Goal: Task Accomplishment & Management: Complete application form

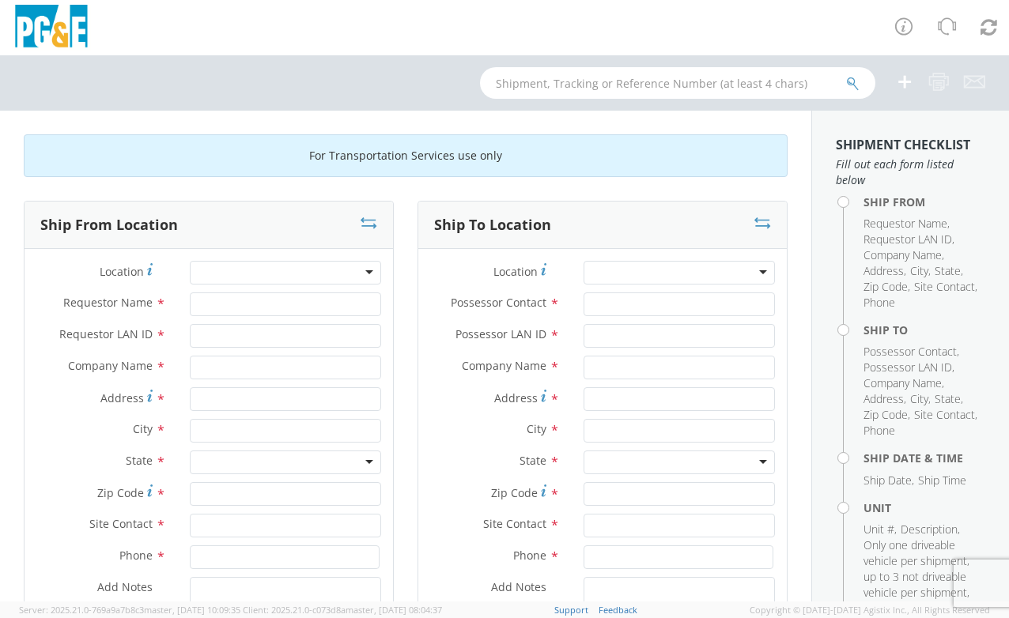
click at [322, 275] on div at bounding box center [285, 273] width 191 height 24
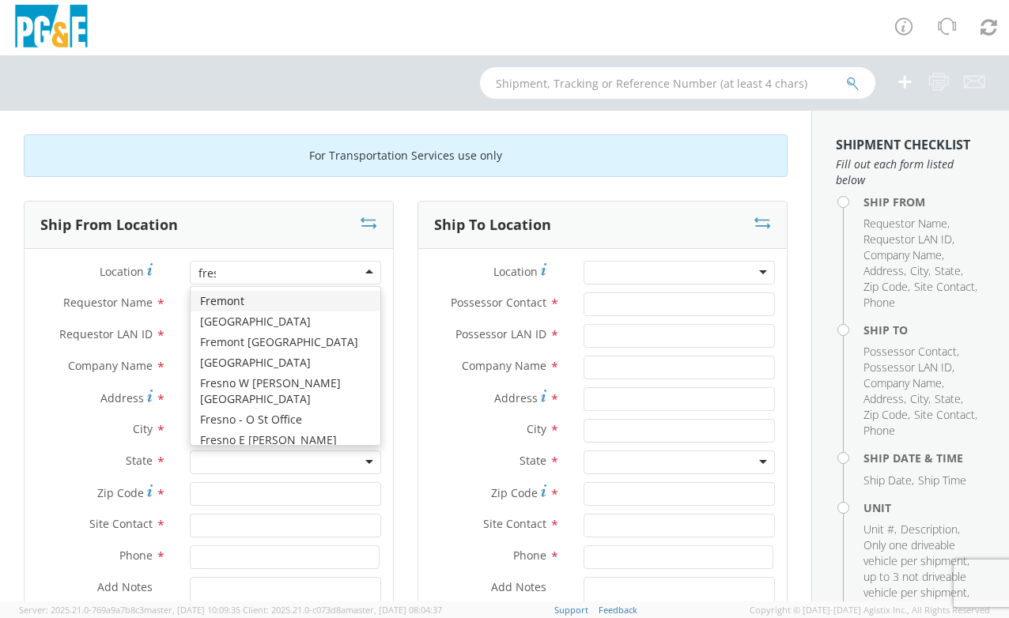
type input "[GEOGRAPHIC_DATA]"
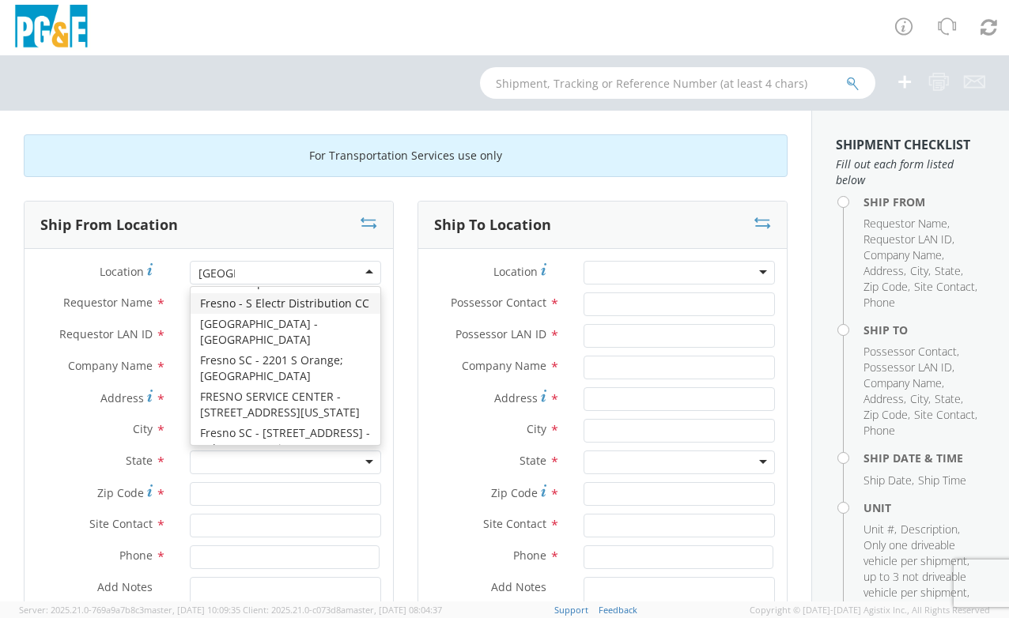
scroll to position [320, 0]
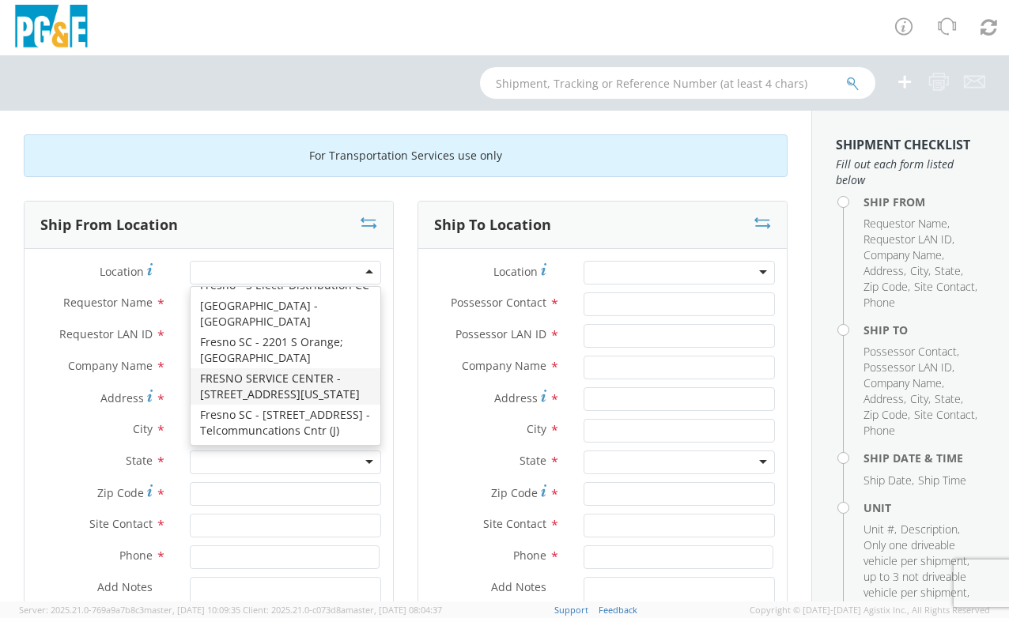
type input "PG&E"
type input "[STREET_ADDRESS][US_STATE]"
type input "[GEOGRAPHIC_DATA]"
type input "93702"
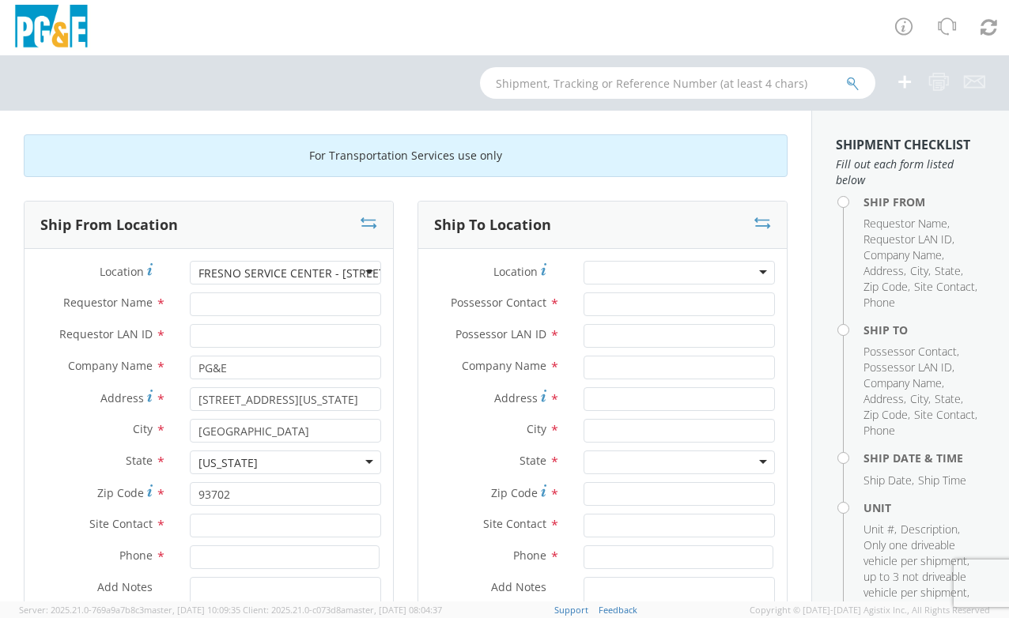
scroll to position [0, 0]
click at [266, 305] on input "Requestor Name *" at bounding box center [285, 305] width 191 height 24
type input "[PERSON_NAME]"
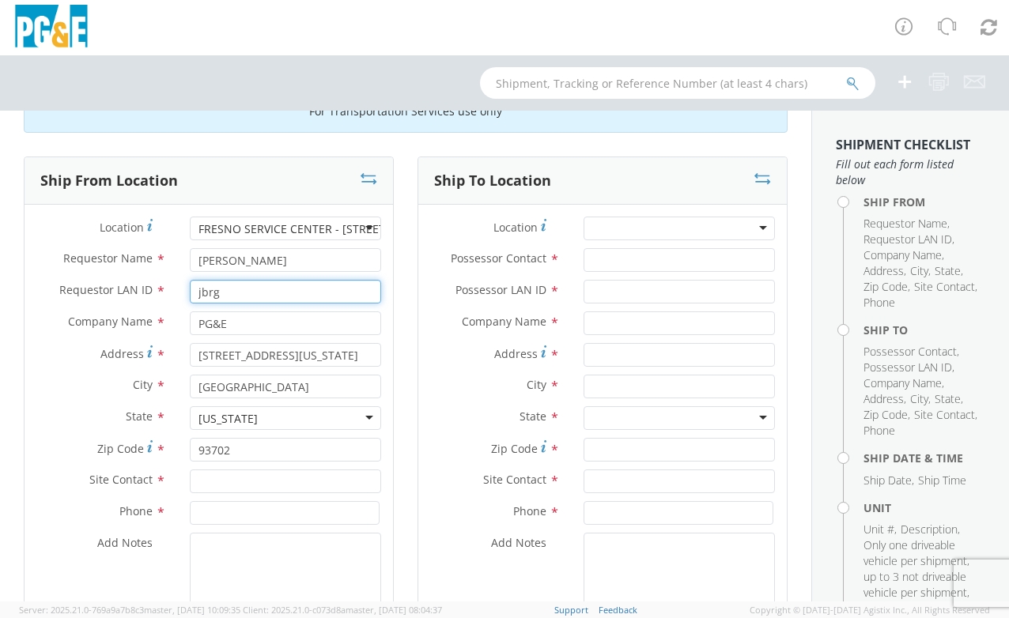
scroll to position [47, 0]
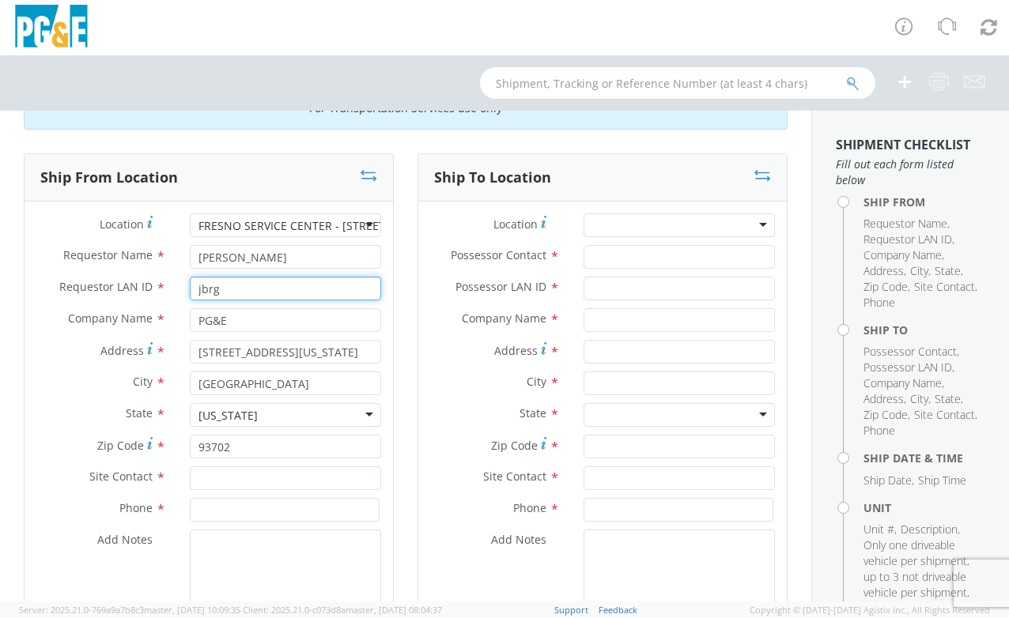
type input "jbrg"
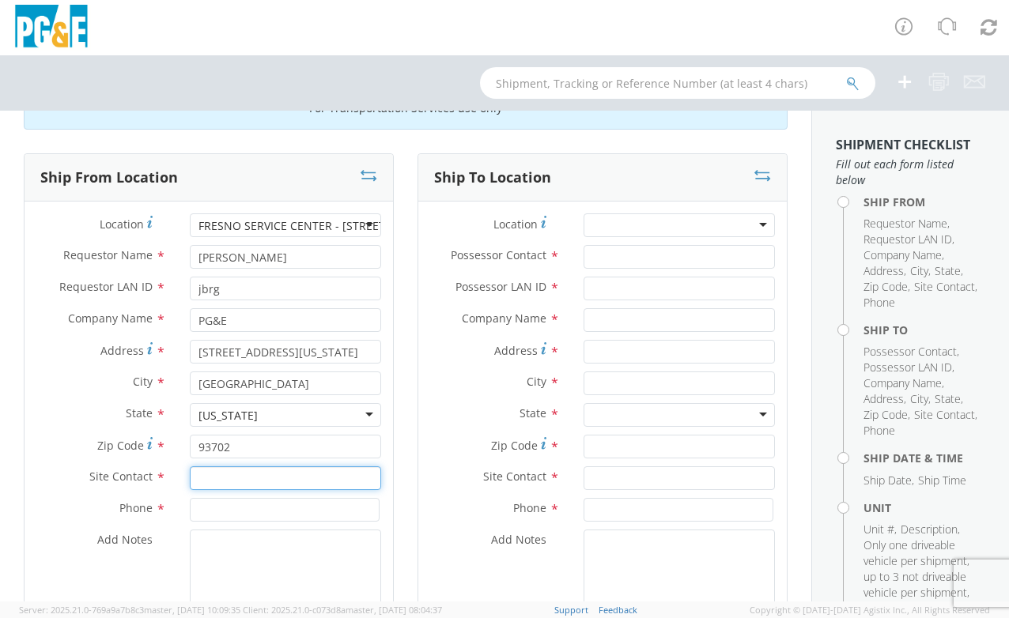
click at [288, 472] on input "text" at bounding box center [285, 478] width 191 height 24
type input "[PERSON_NAME]"
click at [234, 498] on input at bounding box center [285, 510] width 190 height 24
paste input "[PHONE_NUMBER]"
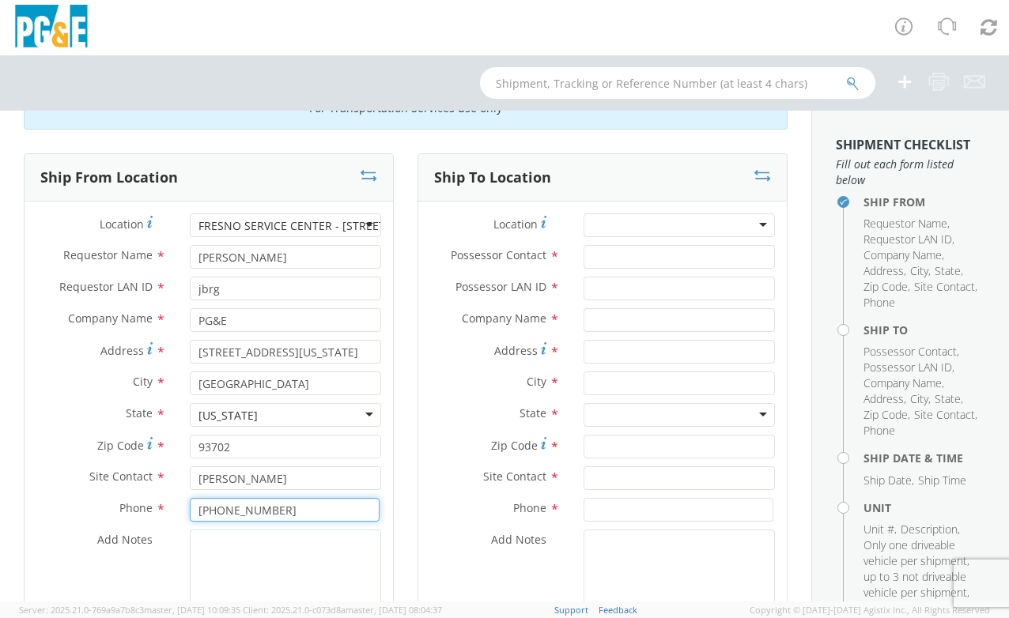
type input "[PHONE_NUMBER]"
click at [669, 228] on div at bounding box center [678, 225] width 191 height 24
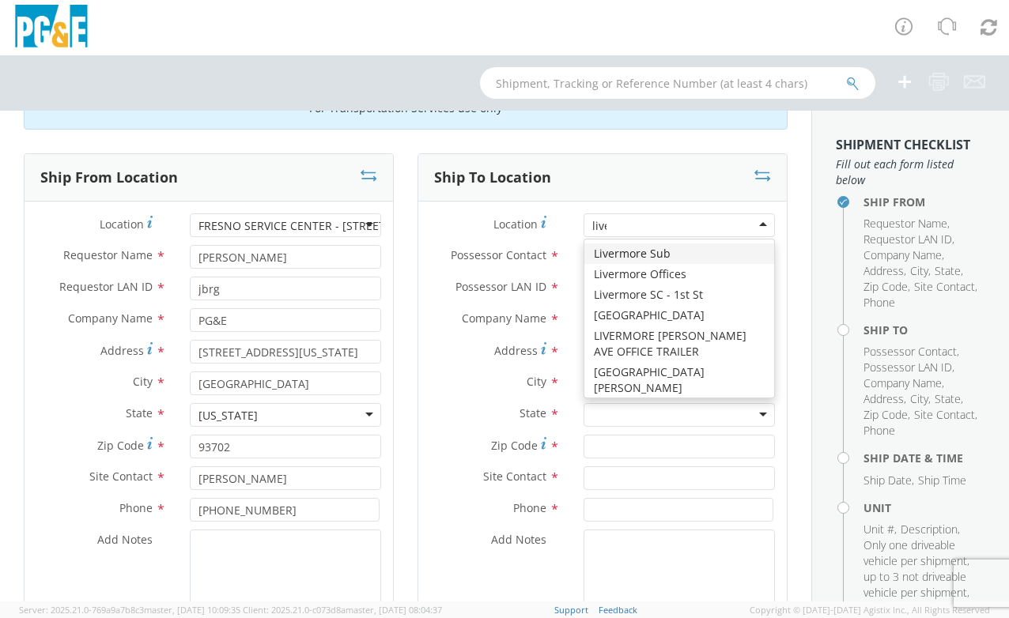
type input "liver"
type input "PG&E"
type input "[STREET_ADDRESS]"
type input "Livermore"
type input "94550"
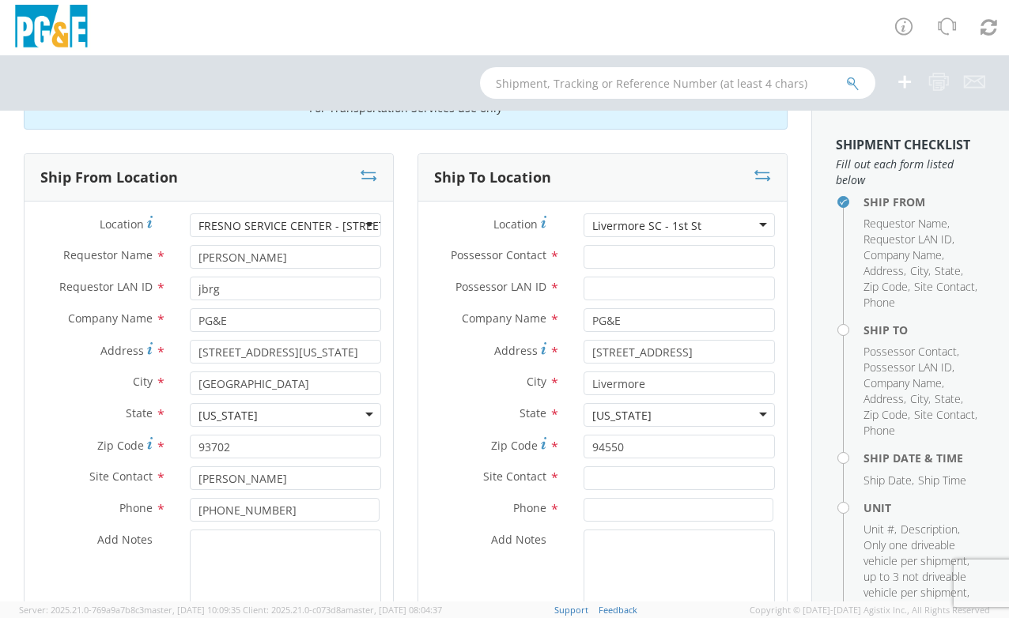
scroll to position [71, 0]
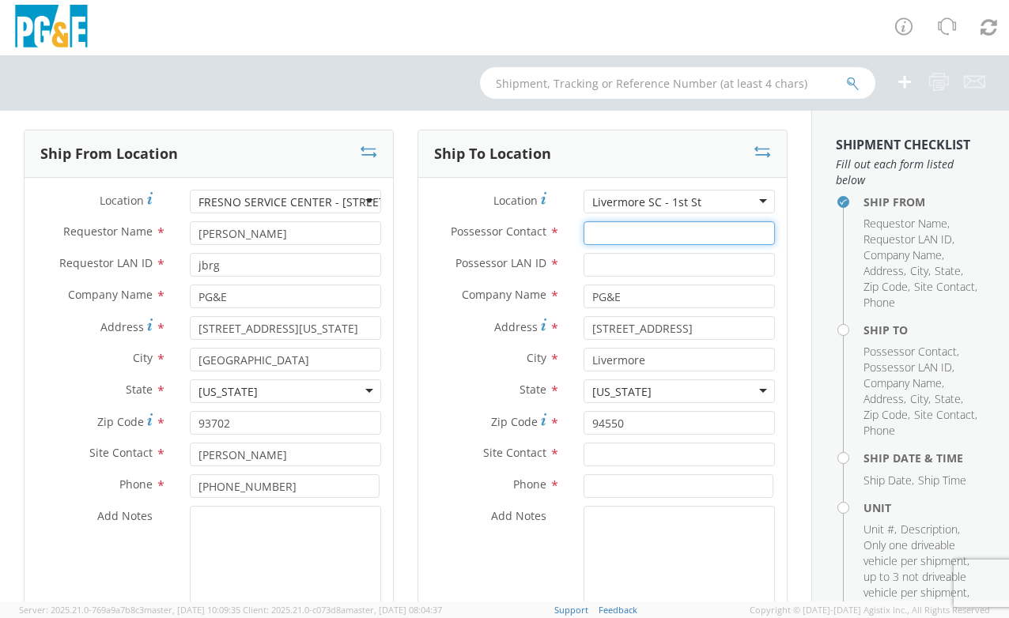
click at [595, 236] on input "Possessor Contact *" at bounding box center [678, 233] width 191 height 24
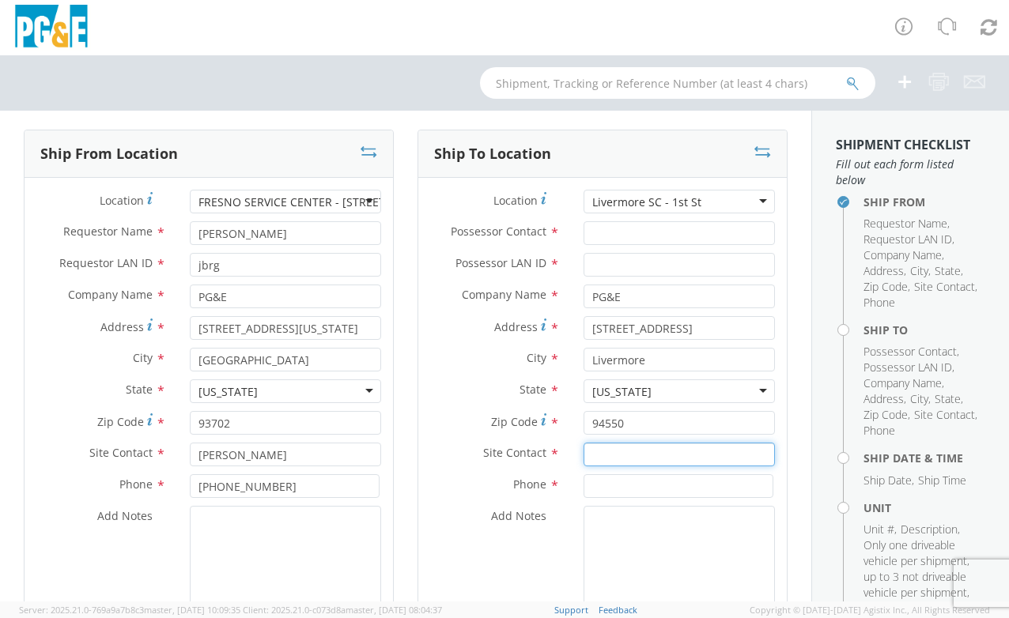
click at [695, 458] on input "text" at bounding box center [678, 455] width 191 height 24
paste input "RLPr"
type input "RLPr"
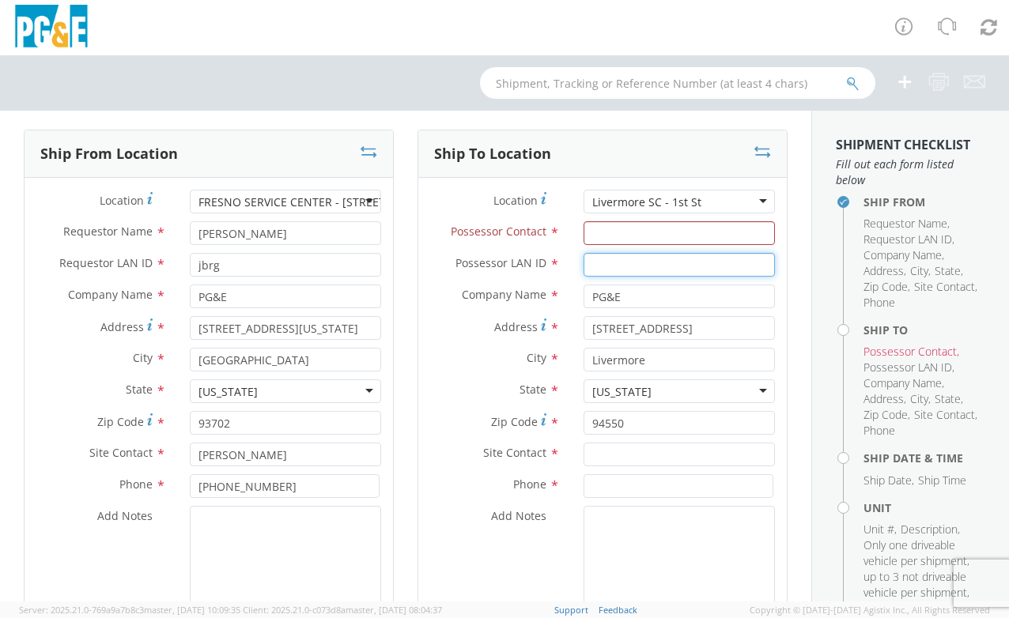
click at [642, 257] on input "Possessor LAN ID *" at bounding box center [678, 265] width 191 height 24
paste input "RLPr"
type input "RLPr"
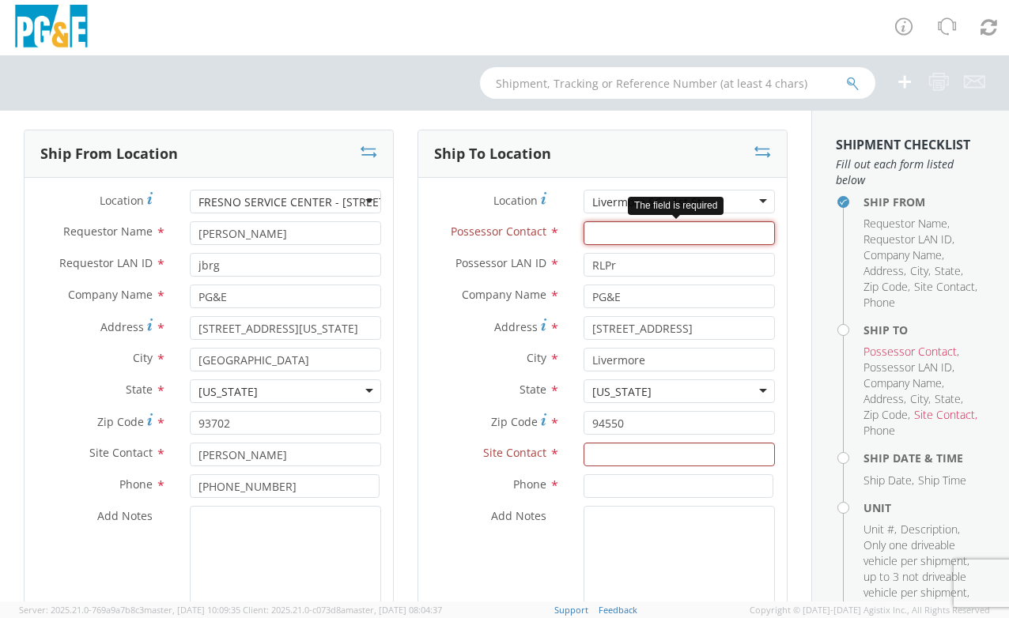
click at [632, 236] on input "Possessor Contact *" at bounding box center [678, 233] width 191 height 24
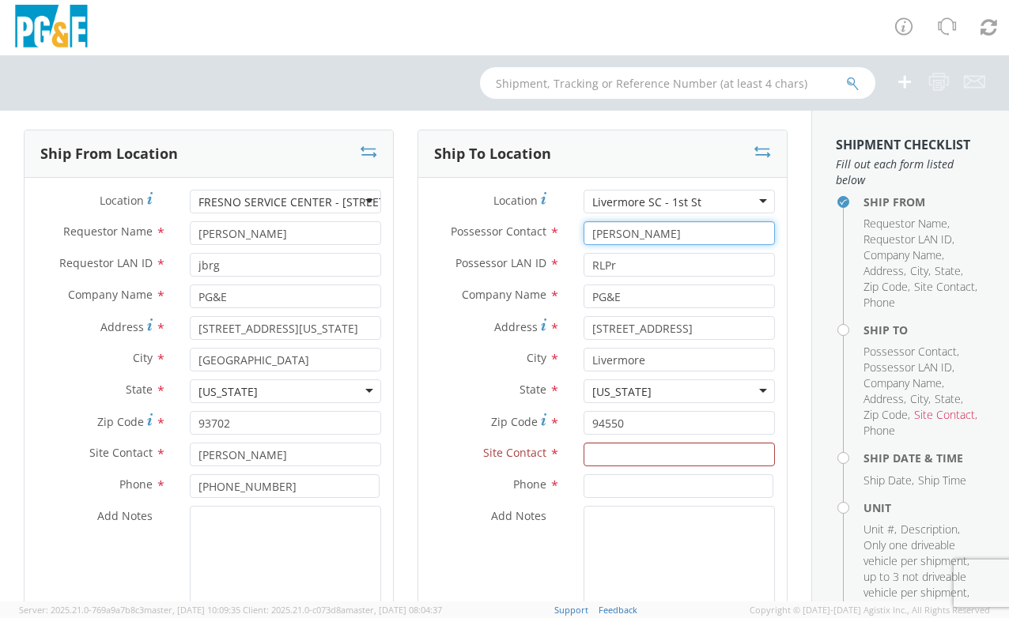
type input "[PERSON_NAME]"
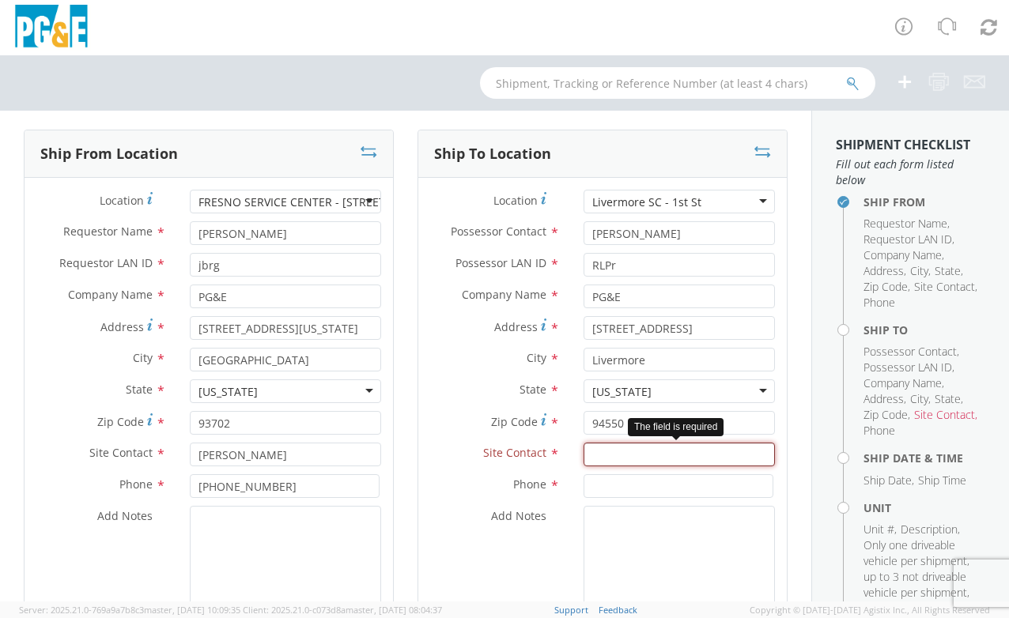
click at [628, 451] on input "text" at bounding box center [678, 455] width 191 height 24
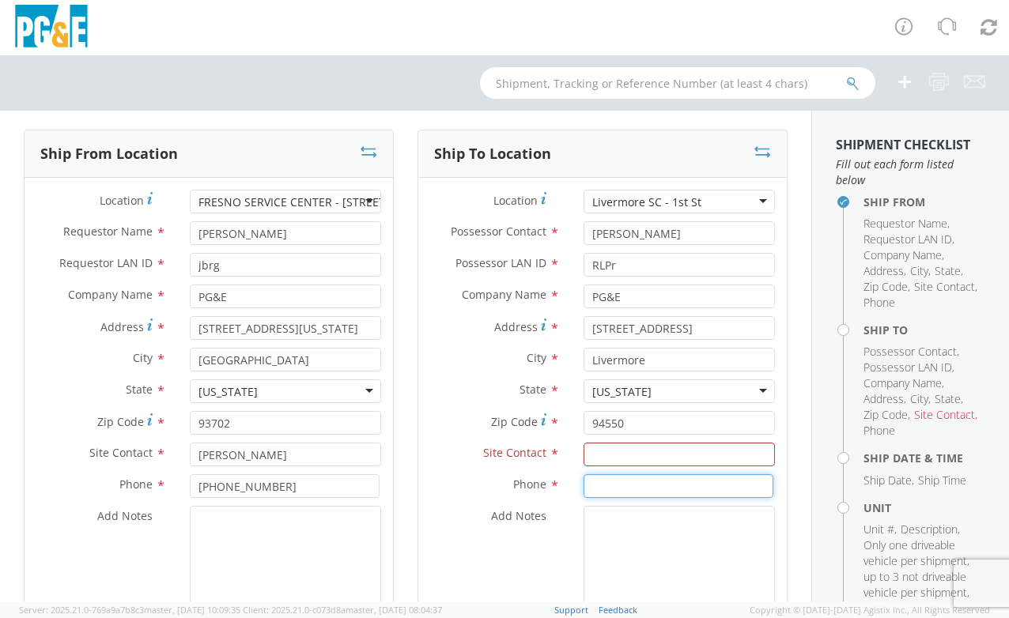
click at [625, 489] on input at bounding box center [678, 486] width 190 height 24
paste input "[PHONE_NUMBER]"
type input "[PHONE_NUMBER]"
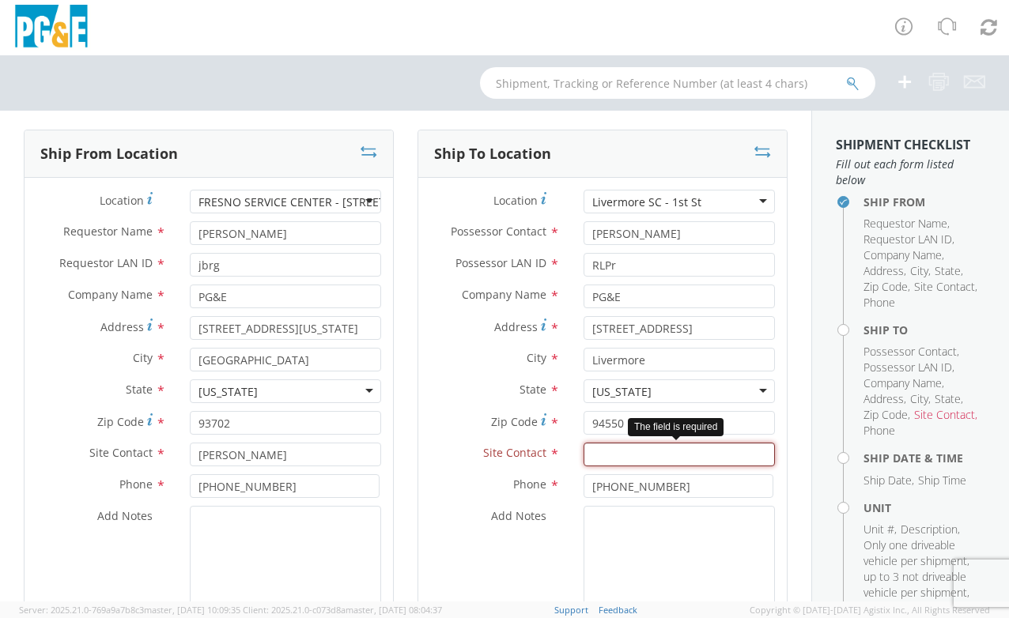
click at [629, 451] on input "text" at bounding box center [678, 455] width 191 height 24
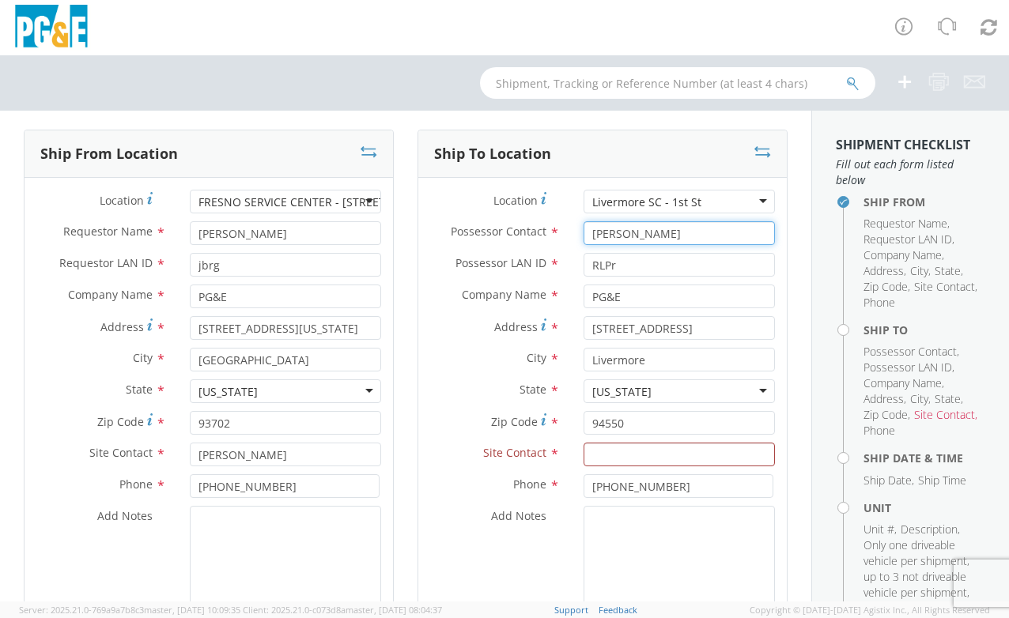
drag, startPoint x: 656, startPoint y: 230, endPoint x: 518, endPoint y: 227, distance: 138.4
click at [518, 227] on div "Possessor Contact * [PERSON_NAME]" at bounding box center [602, 233] width 368 height 24
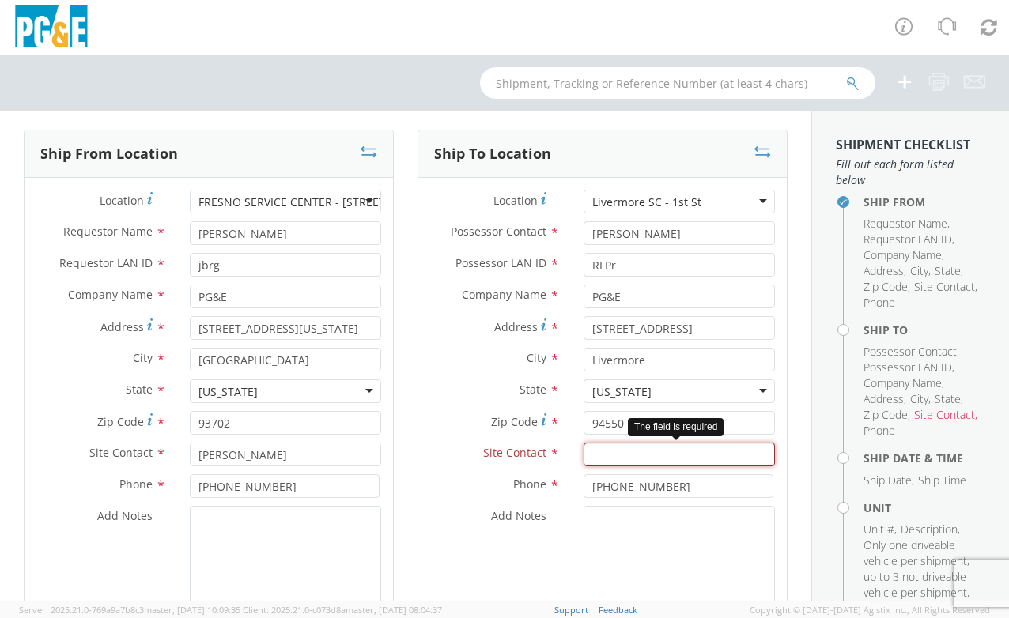
click at [591, 455] on input "text" at bounding box center [678, 455] width 191 height 24
paste input "[PERSON_NAME]"
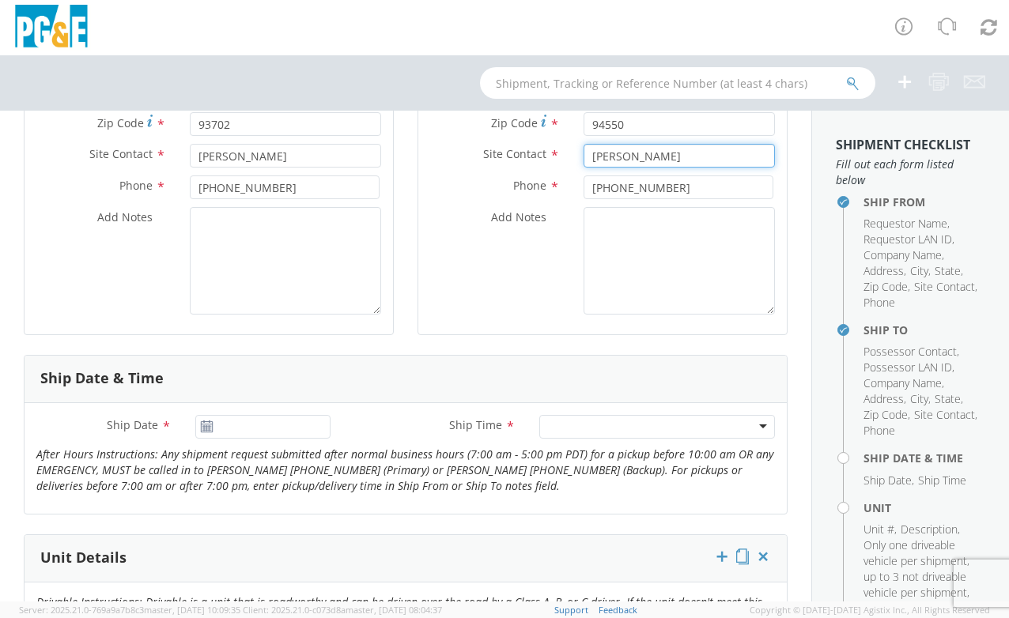
scroll to position [372, 0]
type input "[PERSON_NAME]"
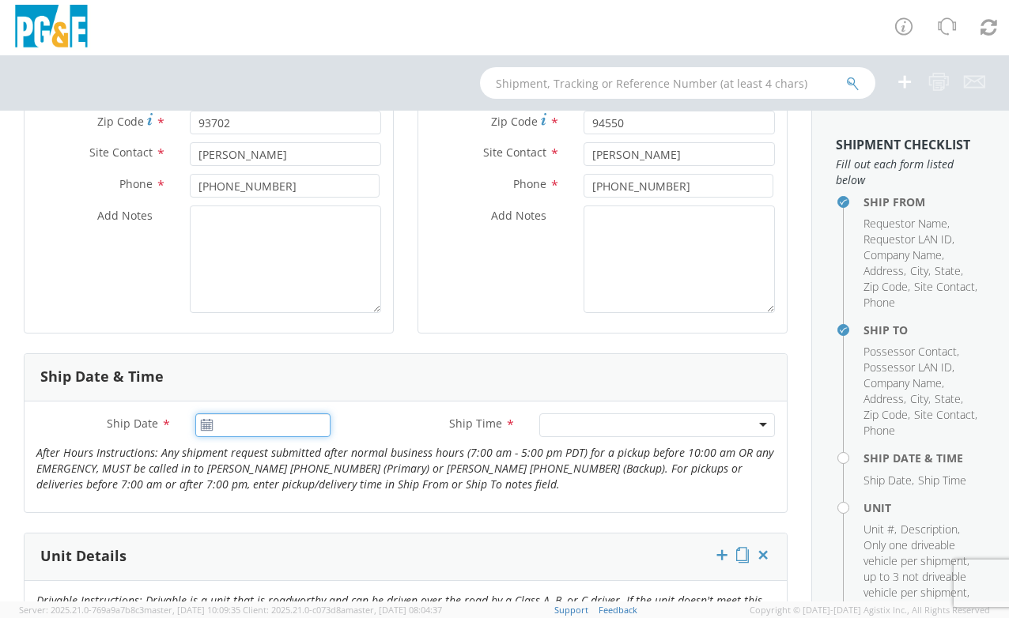
click at [285, 425] on input "Ship Date *" at bounding box center [262, 425] width 135 height 24
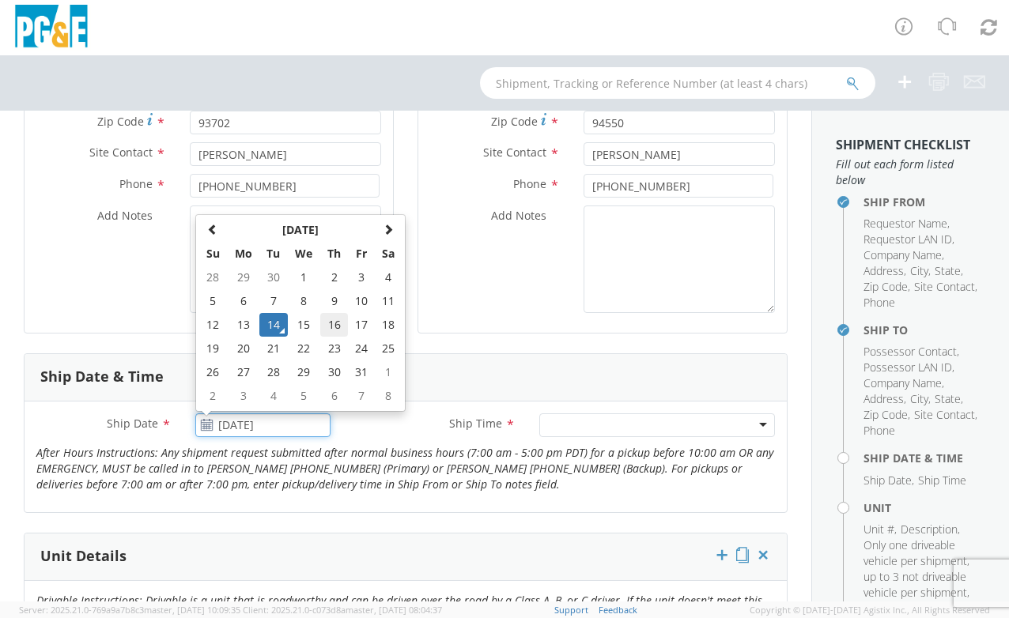
click at [334, 318] on td "16" at bounding box center [334, 325] width 28 height 24
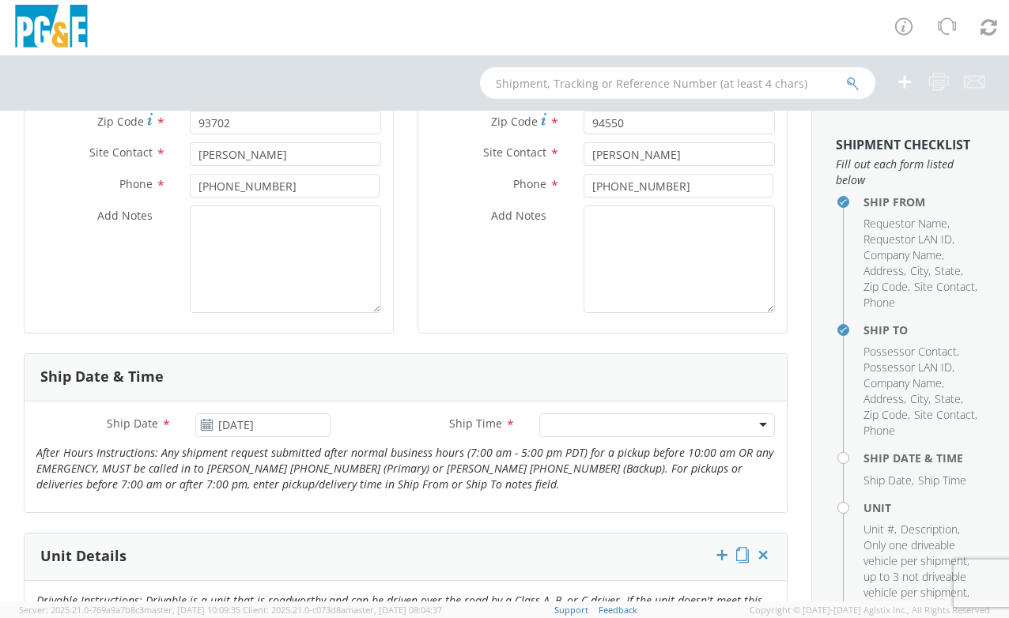
type input "[DATE]"
click at [560, 426] on div at bounding box center [657, 425] width 236 height 24
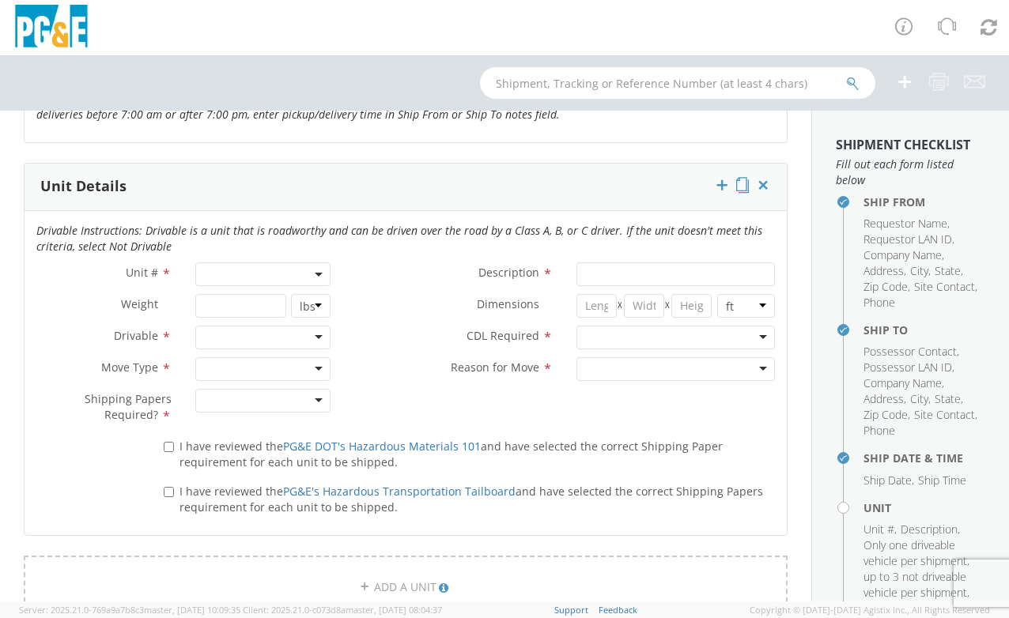
scroll to position [743, 0]
click at [253, 270] on span at bounding box center [262, 273] width 135 height 24
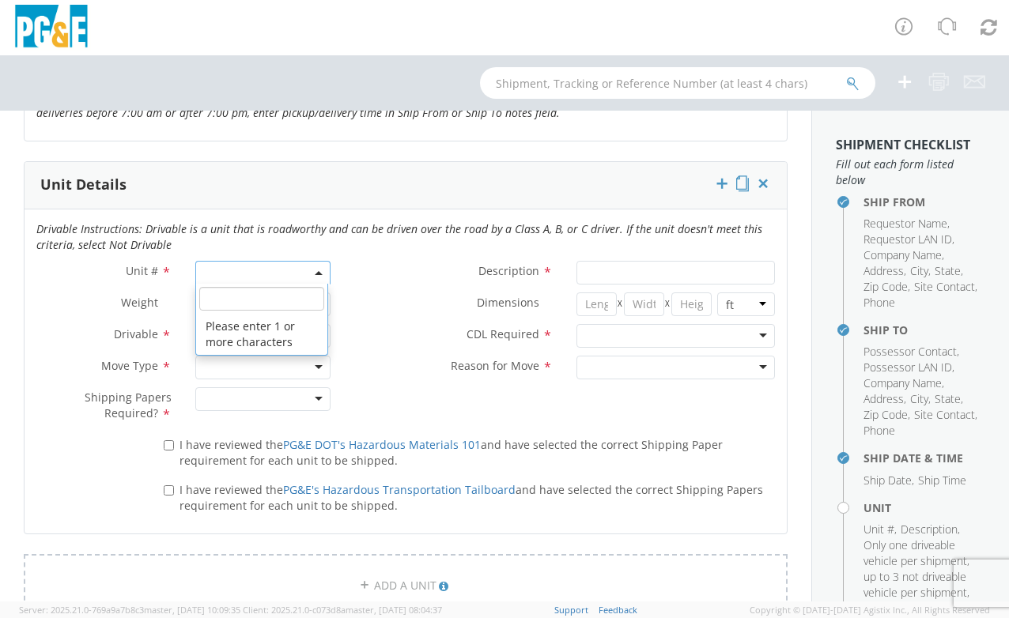
click at [252, 306] on input "search" at bounding box center [261, 299] width 125 height 24
paste input "B30238"
type input "B30238"
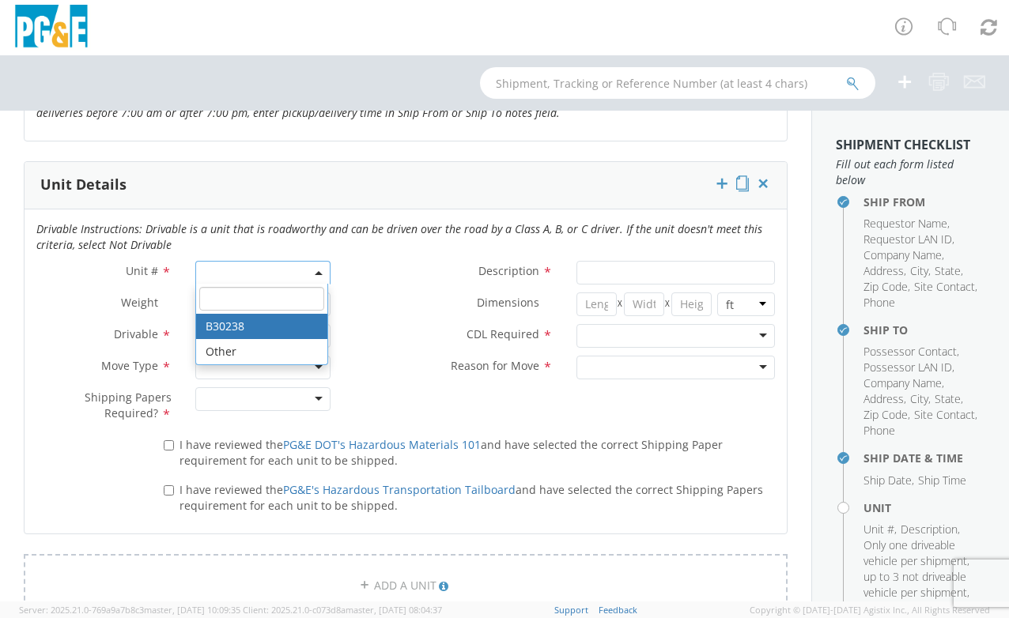
type input "PICKUP; 1/2T 4X2"
type input "7000"
select select "B30238"
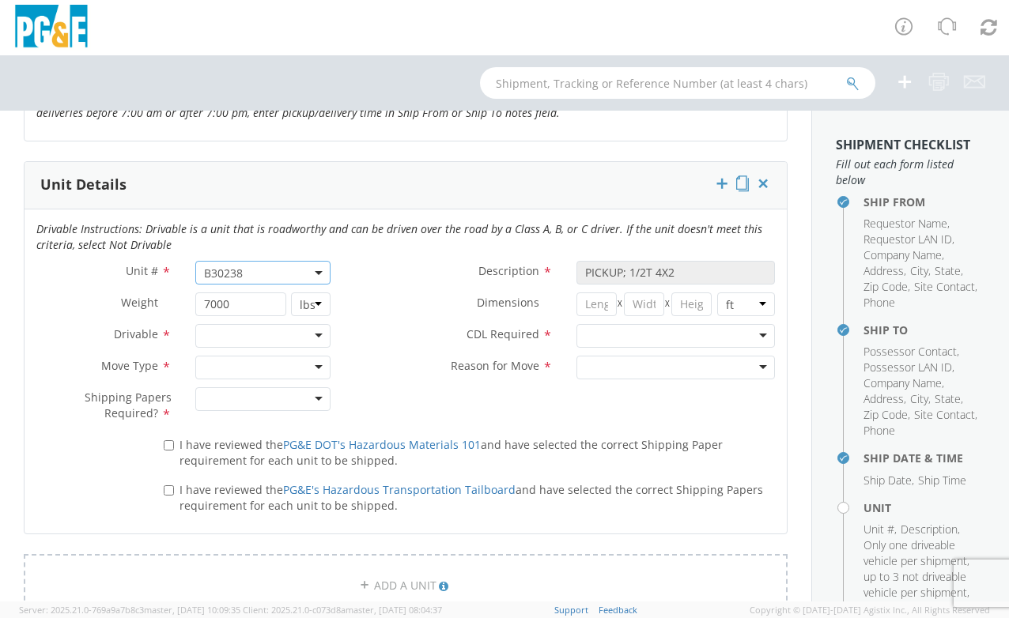
click at [236, 334] on div at bounding box center [262, 336] width 135 height 24
click at [216, 363] on div at bounding box center [262, 368] width 135 height 24
click at [225, 403] on div at bounding box center [262, 399] width 135 height 24
click at [194, 437] on span "I have reviewed the PG&E DOT's Hazardous Materials 101 and have selected the co…" at bounding box center [450, 452] width 543 height 31
click at [174, 440] on input "I have reviewed the PG&E DOT's Hazardous Materials 101 and have selected the co…" at bounding box center [169, 445] width 10 height 10
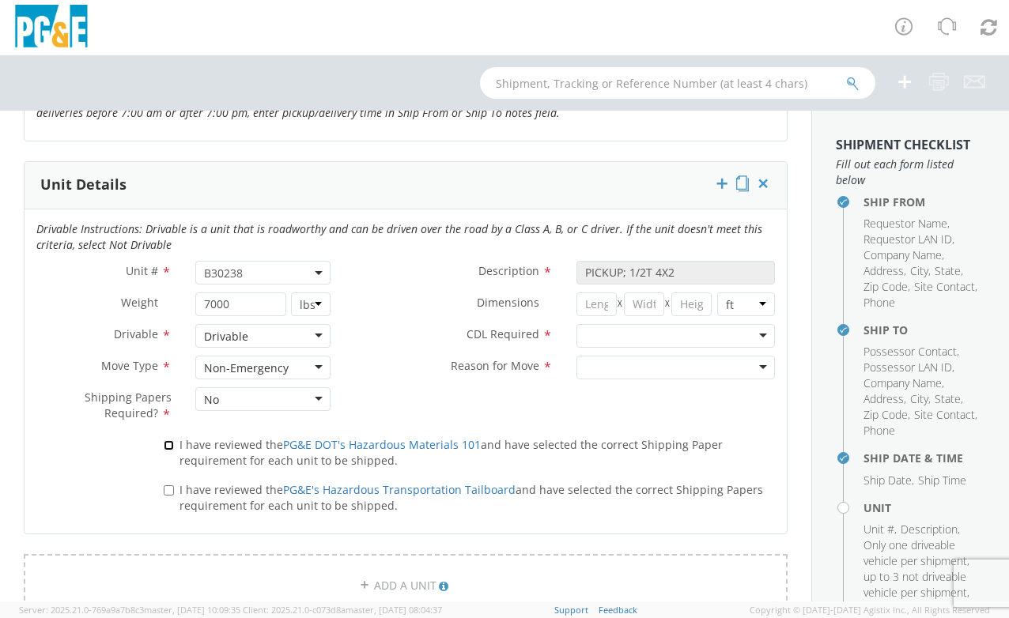
checkbox input "true"
click at [191, 485] on span "I have reviewed the PG&E's Hazardous Transportation Tailboard and have selected…" at bounding box center [470, 497] width 583 height 31
click at [174, 485] on input "I have reviewed the PG&E's Hazardous Transportation Tailboard and have selected…" at bounding box center [169, 490] width 10 height 10
checkbox input "true"
click at [633, 337] on div at bounding box center [675, 336] width 198 height 24
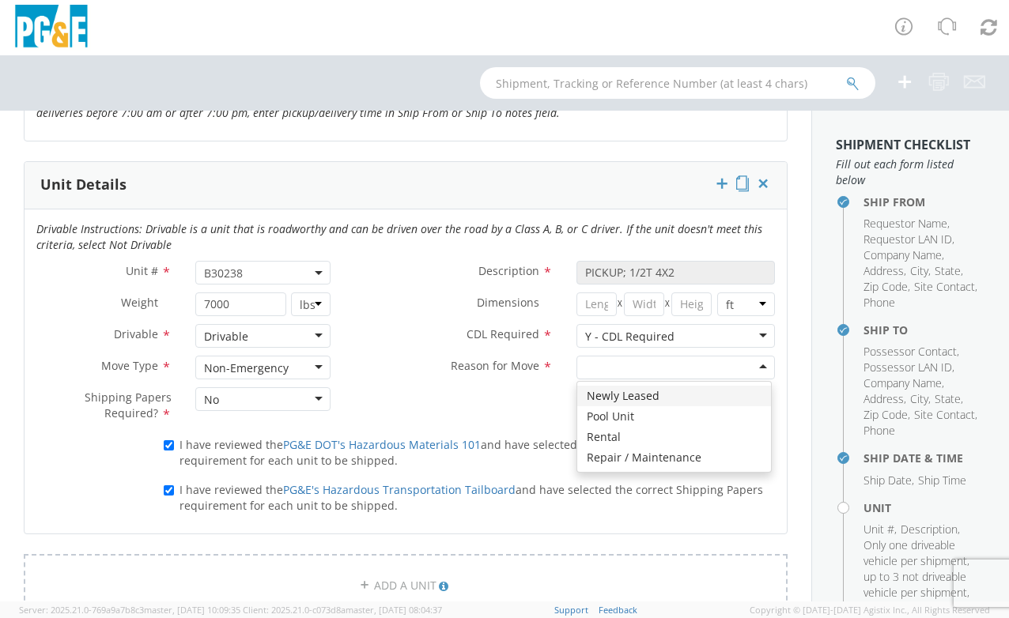
click at [610, 364] on div at bounding box center [675, 368] width 198 height 24
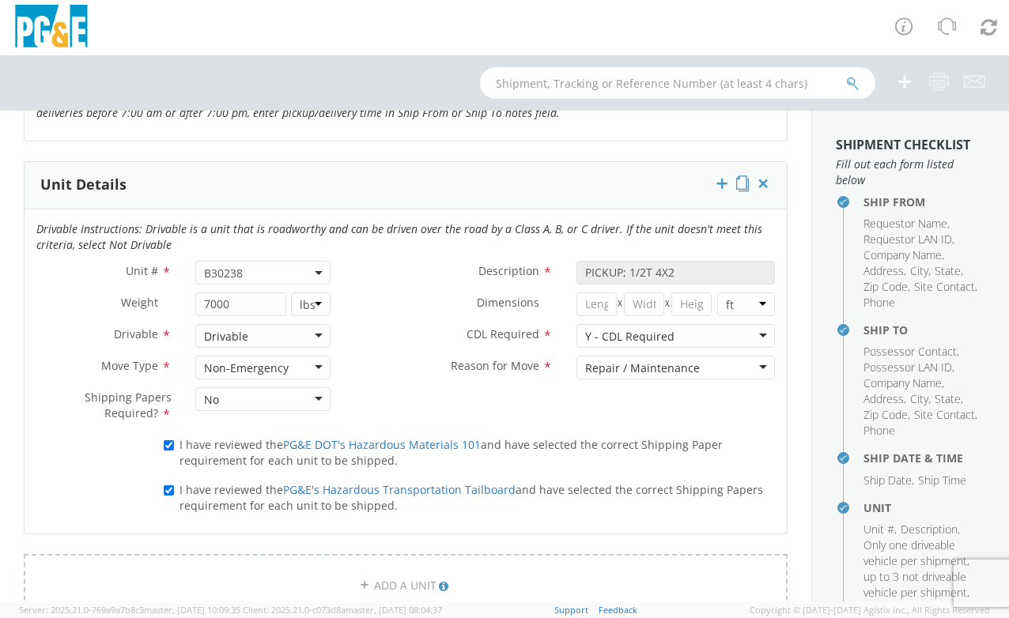
click at [613, 331] on div "Y - CDL Required" at bounding box center [629, 337] width 89 height 16
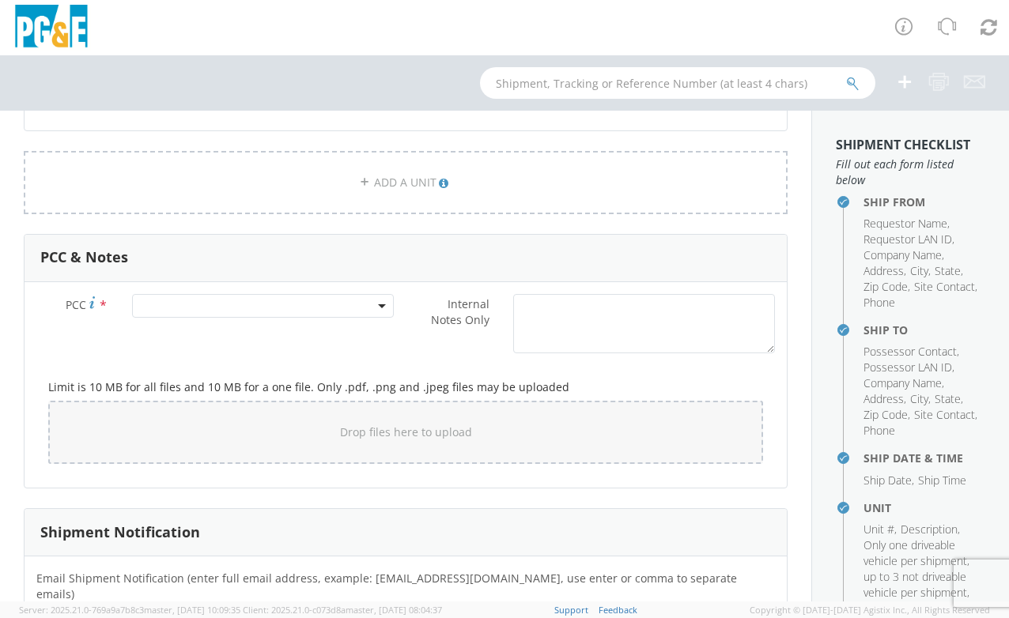
scroll to position [1138, 0]
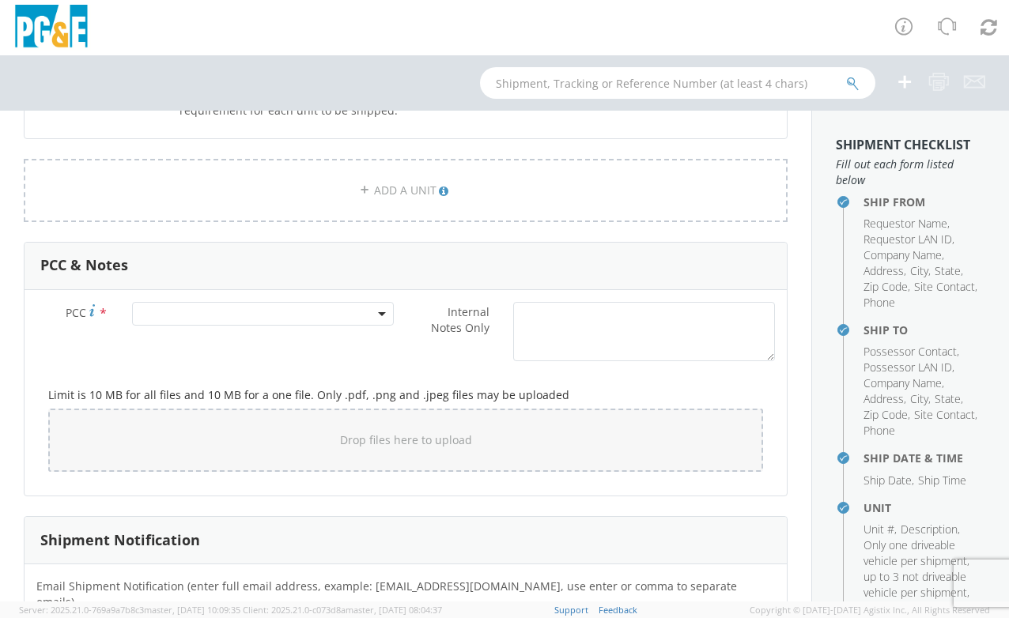
click at [293, 308] on span at bounding box center [263, 314] width 262 height 24
click at [293, 344] on input "number" at bounding box center [261, 340] width 250 height 24
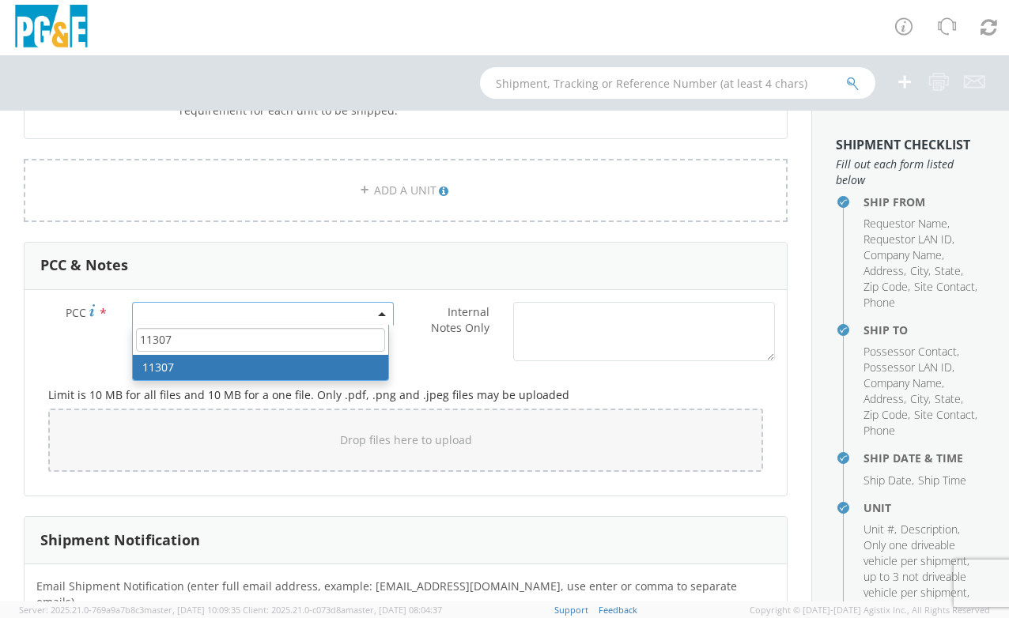
type input "11307"
select select "11307"
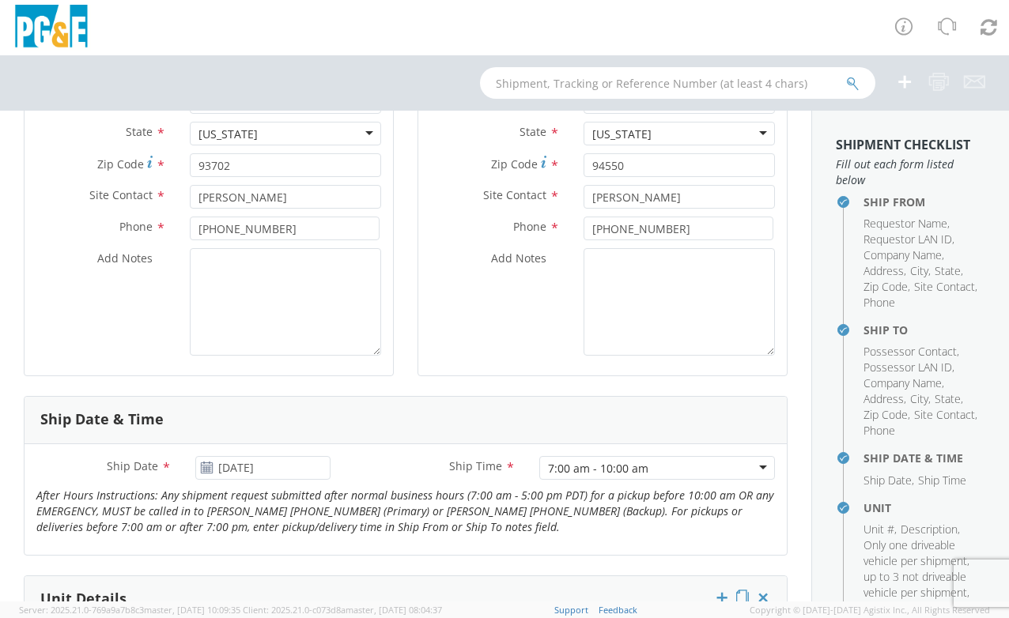
scroll to position [168, 0]
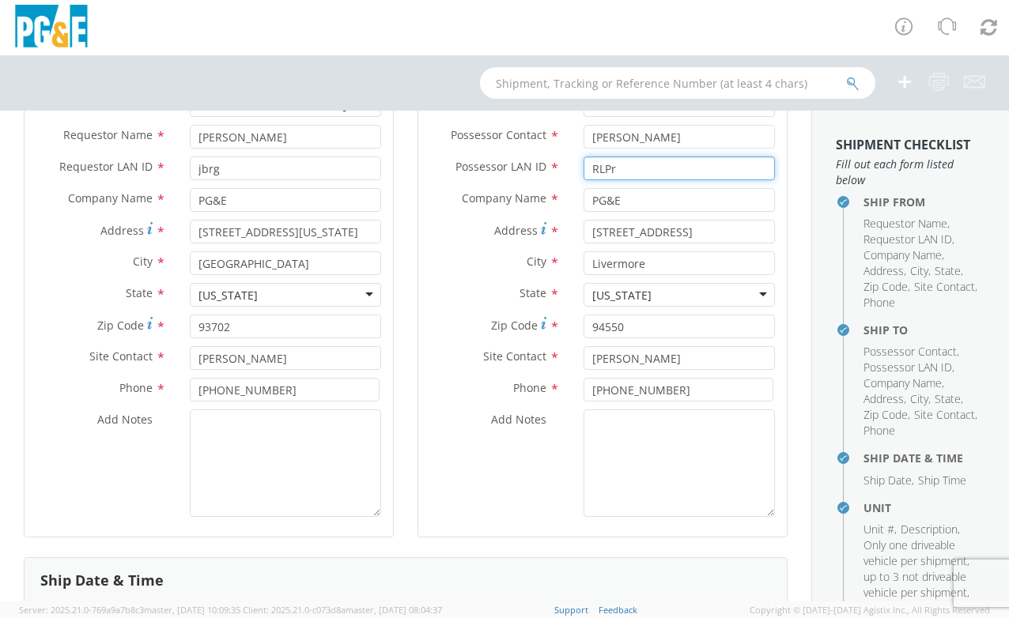
drag, startPoint x: 617, startPoint y: 175, endPoint x: 532, endPoint y: 164, distance: 85.3
click at [532, 164] on div "Possessor LAN ID * RLPr" at bounding box center [602, 169] width 368 height 24
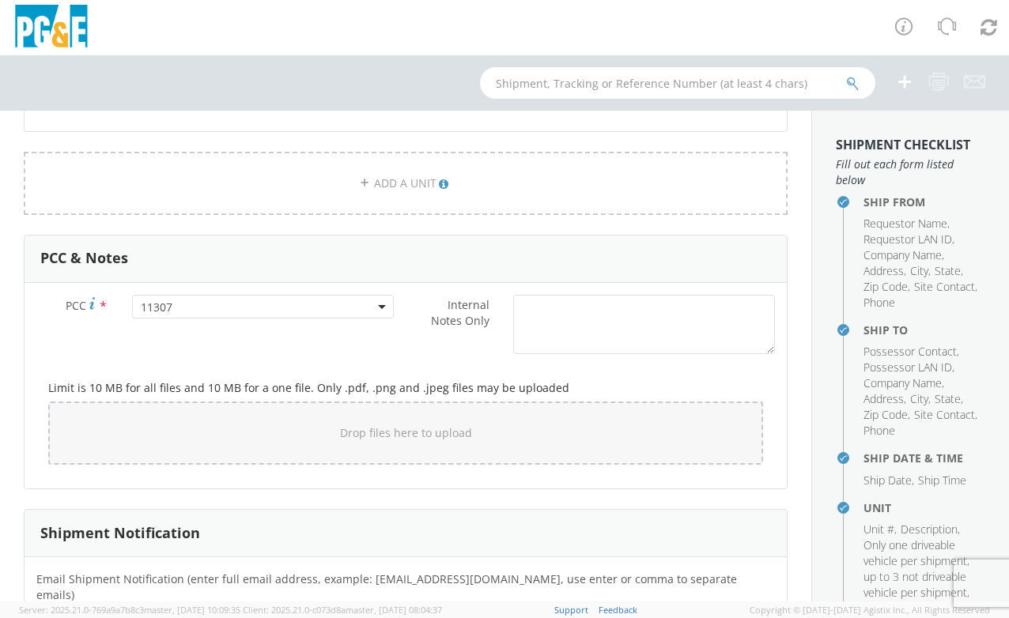
scroll to position [1191, 0]
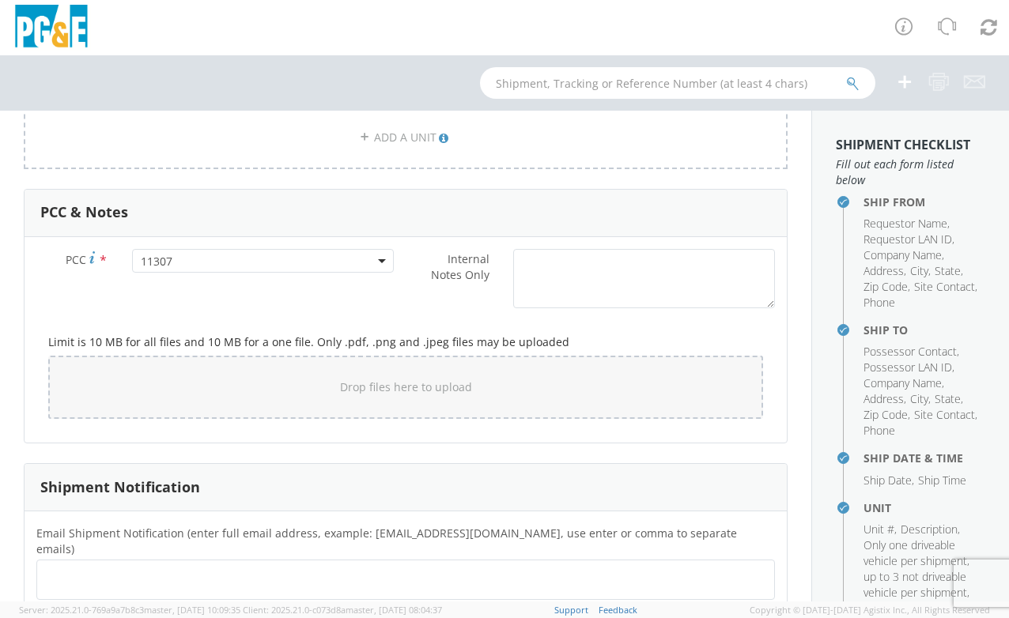
click at [191, 560] on div at bounding box center [405, 580] width 738 height 40
paste input "RLPr"
type input "RLPr"
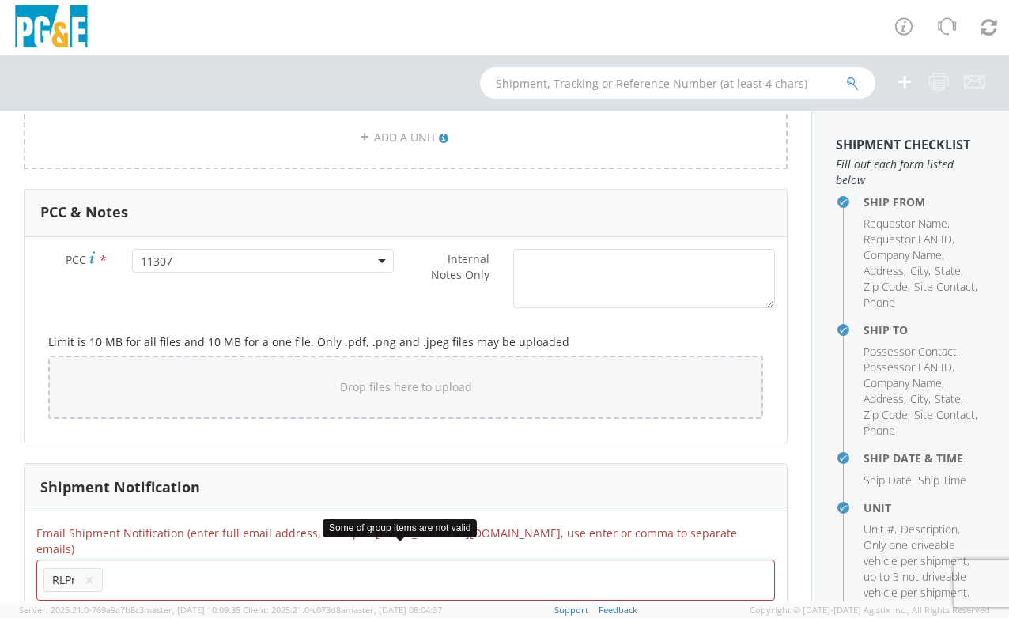
click at [96, 568] on li "RLPr ×" at bounding box center [72, 580] width 59 height 24
click at [89, 571] on button "×" at bounding box center [89, 580] width 9 height 19
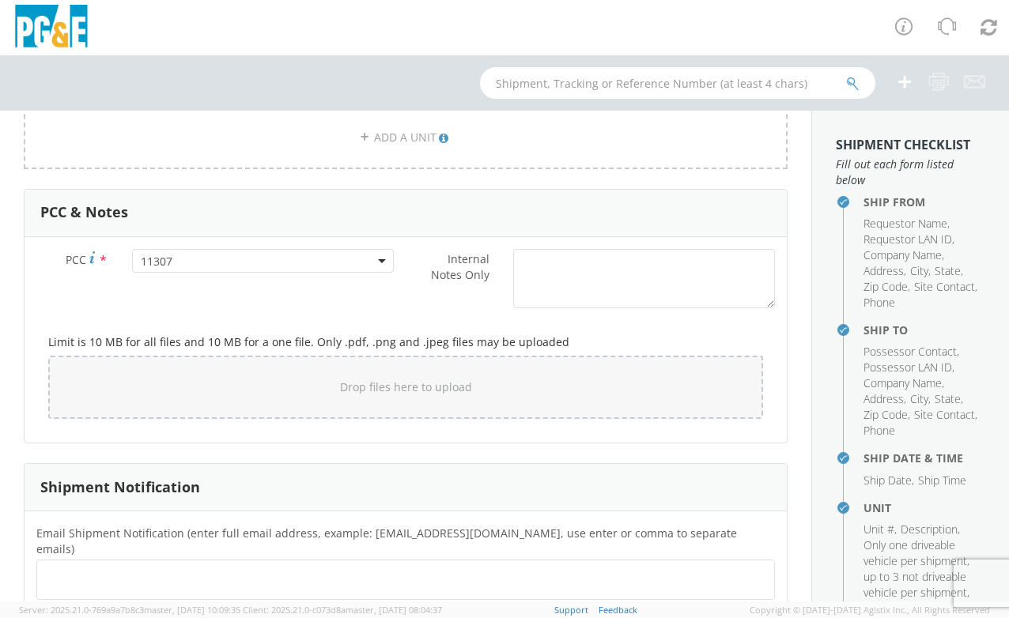
paste input "RLPr"
type input "[EMAIL_ADDRESS][DOMAIN_NAME]"
click at [196, 480] on h3 "Shipment Notification" at bounding box center [120, 488] width 160 height 16
click at [409, 568] on ul "[EMAIL_ADDRESS][DOMAIN_NAME] ×" at bounding box center [405, 580] width 724 height 27
paste input "JCEG"
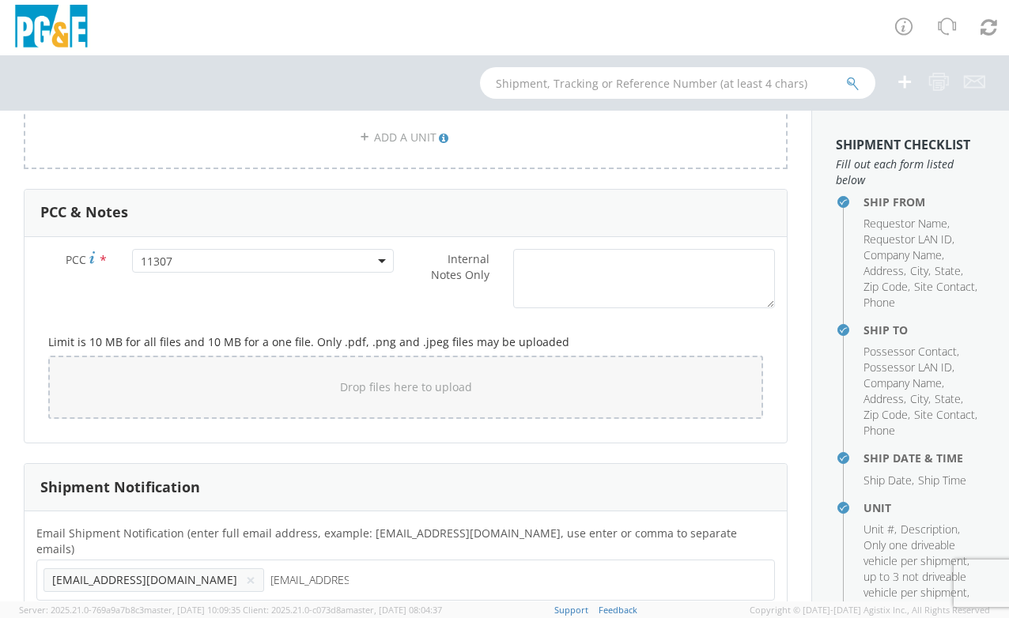
type input "[EMAIL_ADDRESS][DOMAIN_NAME]"
click at [400, 500] on div "Shipment Notification" at bounding box center [406, 487] width 762 height 47
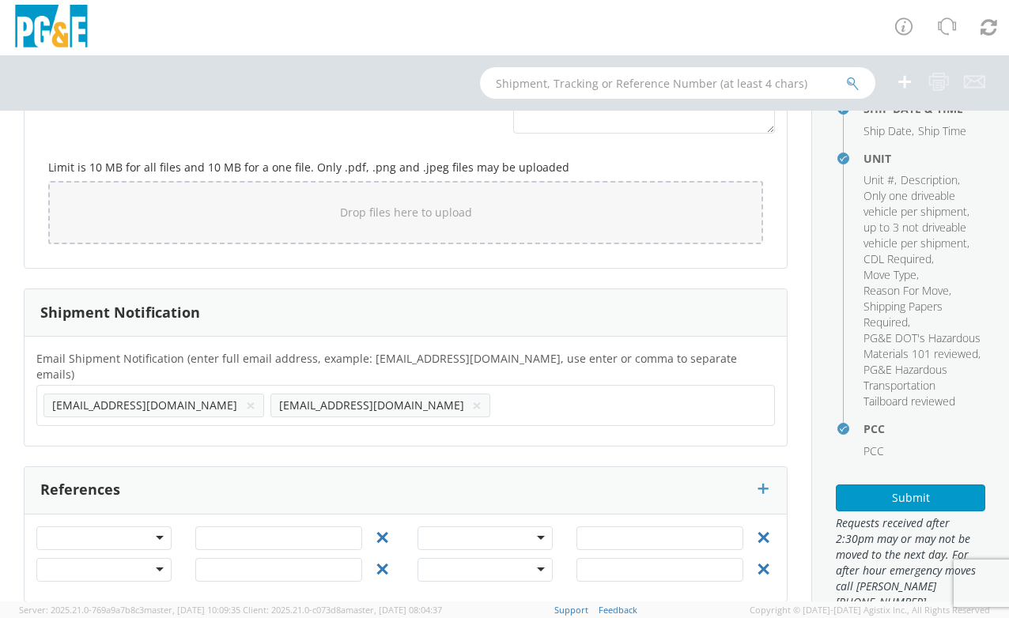
scroll to position [421, 0]
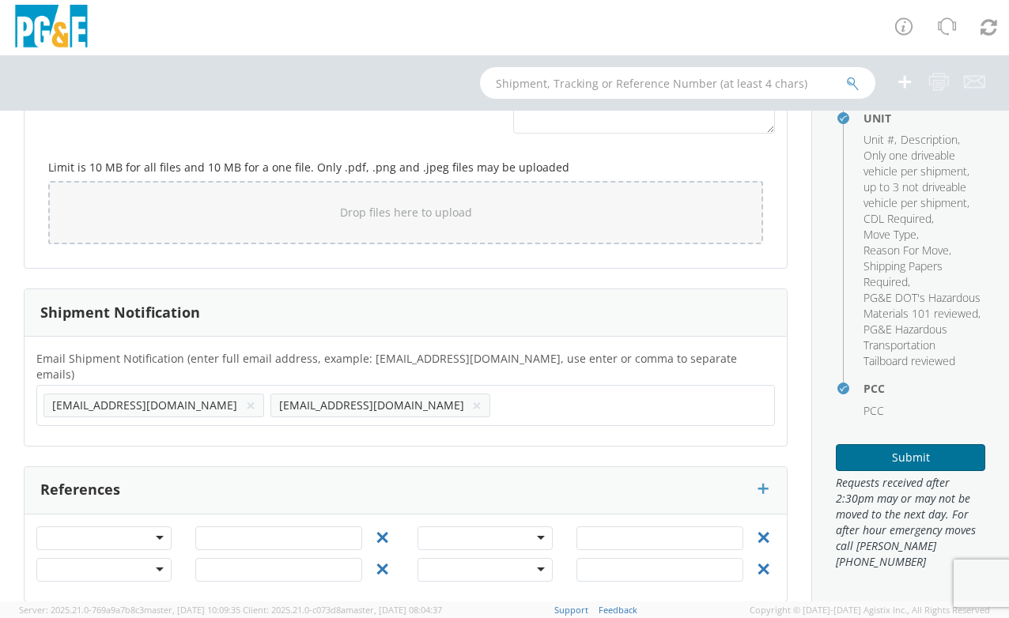
click at [882, 466] on button "Submit" at bounding box center [910, 457] width 149 height 27
